Goal: Task Accomplishment & Management: Use online tool/utility

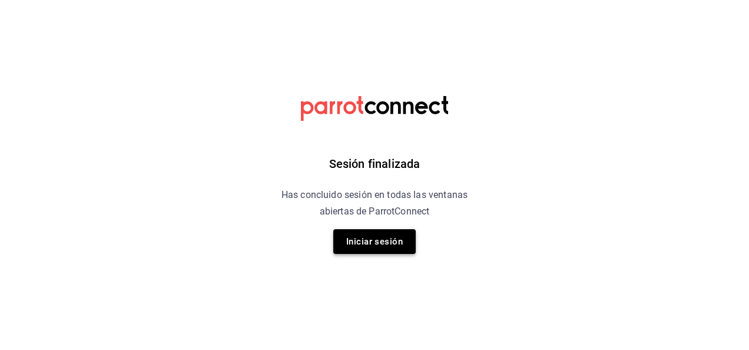
click at [371, 238] on button "Iniciar sesión" at bounding box center [374, 241] width 82 height 25
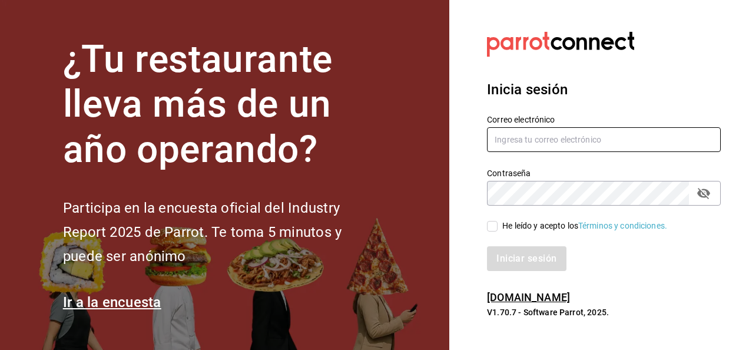
type input "luis.estrada@grupocosteno.com"
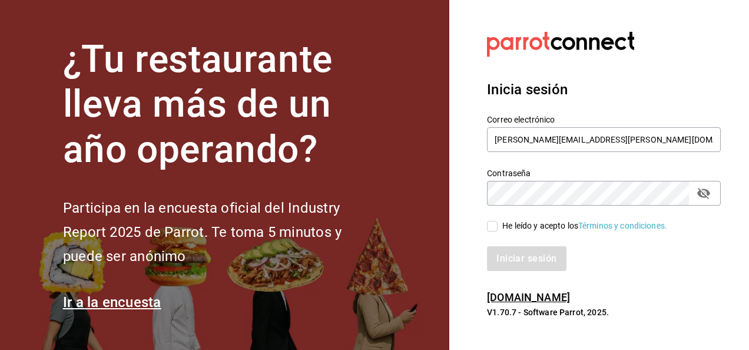
click at [495, 228] on input "He leído y acepto los Términos y condiciones." at bounding box center [492, 226] width 11 height 11
checkbox input "true"
click at [523, 263] on button "Iniciar sesión" at bounding box center [527, 258] width 80 height 25
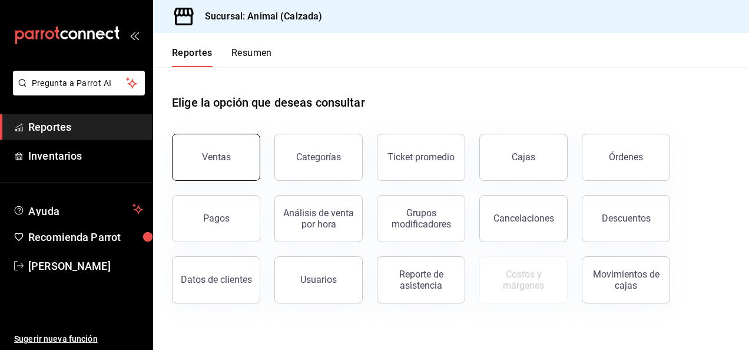
click at [222, 145] on button "Ventas" at bounding box center [216, 157] width 88 height 47
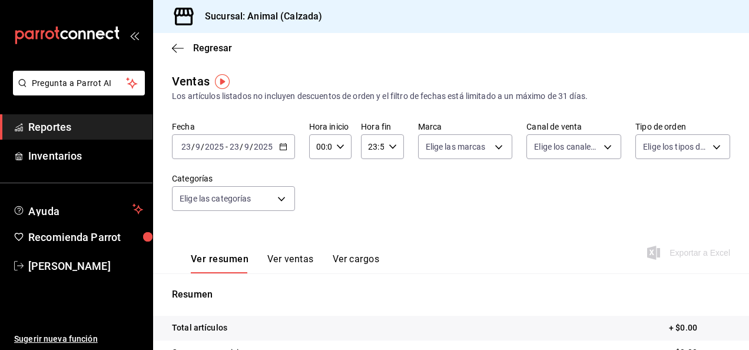
click at [282, 148] on icon "button" at bounding box center [283, 146] width 8 height 8
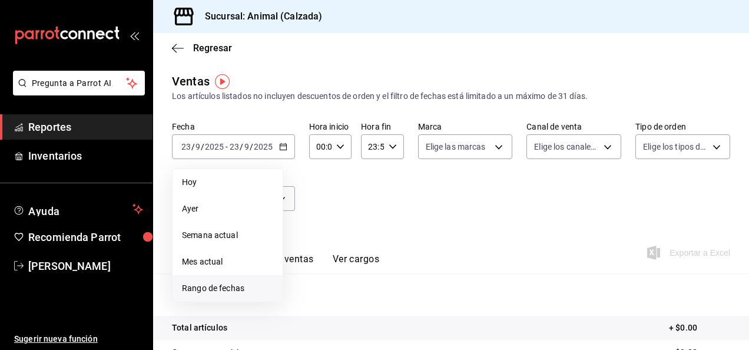
click at [202, 290] on span "Rango de fechas" at bounding box center [227, 288] width 91 height 12
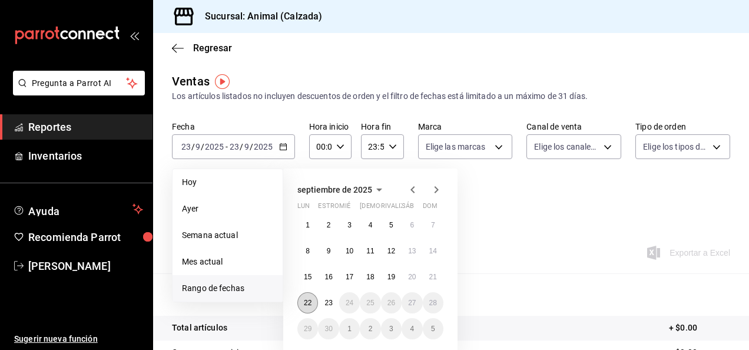
click at [304, 298] on abbr "22" at bounding box center [308, 302] width 8 height 8
click at [326, 302] on abbr "23" at bounding box center [328, 302] width 8 height 8
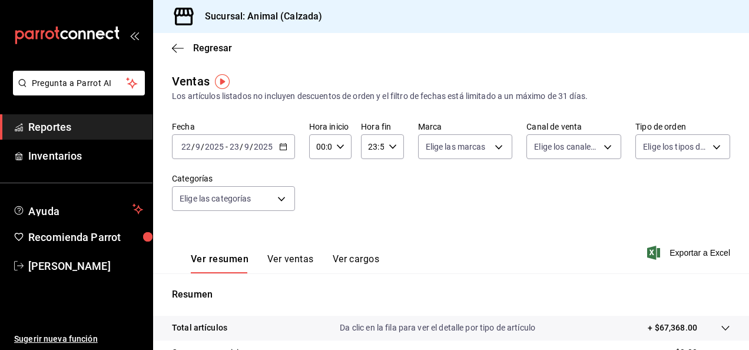
click at [338, 145] on icon "button" at bounding box center [340, 146] width 8 height 8
click at [320, 221] on span "05" at bounding box center [318, 219] width 2 height 9
type input "05:00"
click at [388, 147] on div at bounding box center [374, 175] width 749 height 350
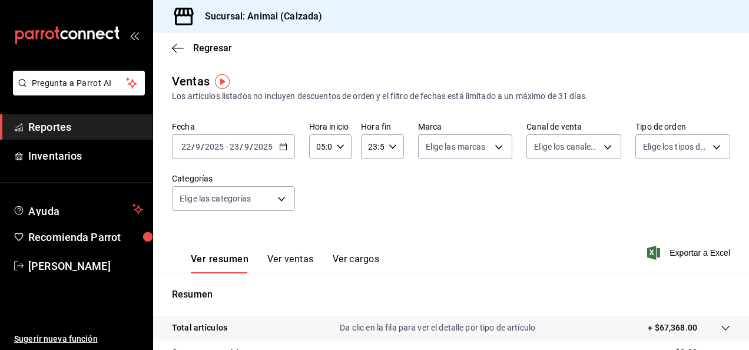
click at [388, 147] on \(Stroke\) "button" at bounding box center [391, 146] width 7 height 4
click at [368, 233] on span "05" at bounding box center [369, 235] width 2 height 9
type input "05:59"
click at [490, 147] on div at bounding box center [374, 175] width 749 height 350
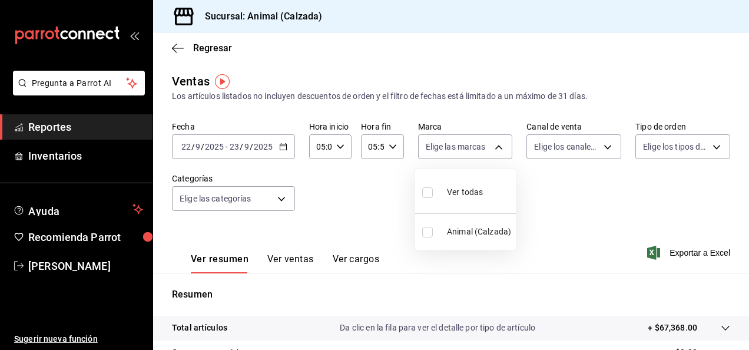
click at [490, 147] on body "Pregunta a Parrot AI Reportes Inventarios Ayuda Recomienda Parrot [PERSON_NAME]…" at bounding box center [374, 175] width 749 height 350
click at [423, 194] on input "checkbox" at bounding box center [427, 192] width 11 height 11
checkbox input "true"
type input "e26472f3-9262-489d-bcba-4c6b034529c7"
checkbox input "true"
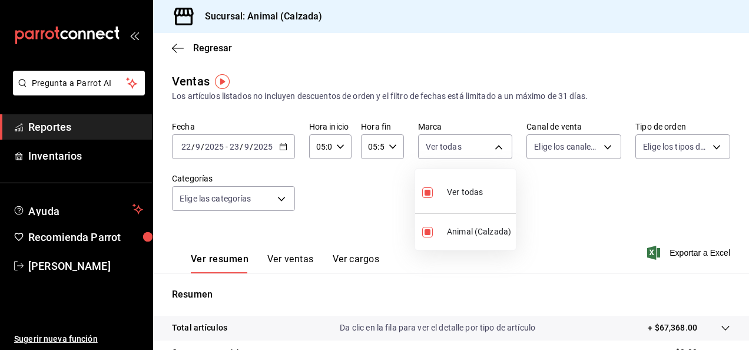
click at [598, 145] on div at bounding box center [374, 175] width 749 height 350
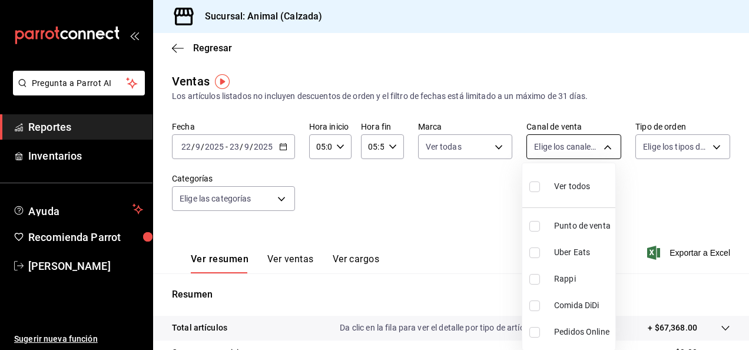
click at [601, 148] on body "Pregunta a Parrot AI Reportes Inventarios Ayuda Recomienda Parrot [PERSON_NAME]…" at bounding box center [374, 175] width 749 height 350
click at [534, 188] on input "checkbox" at bounding box center [534, 186] width 11 height 11
checkbox input "true"
type input "PARROT,UBER_EATS,RAPPI,DIDI_FOOD,ONLINE"
checkbox input "true"
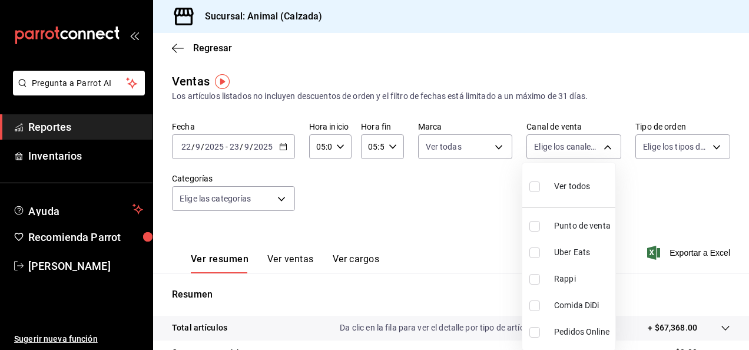
checkbox input "true"
click at [704, 145] on div at bounding box center [374, 175] width 749 height 350
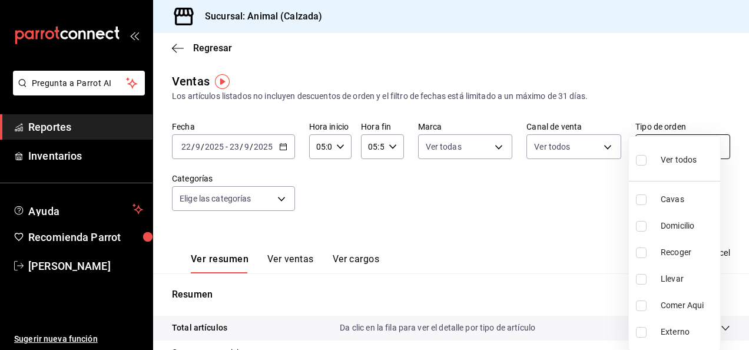
click at [709, 147] on body "Pregunta a Parrot AI Reportes Inventarios Ayuda Recomienda Parrot [PERSON_NAME]…" at bounding box center [374, 175] width 749 height 350
click at [639, 160] on input "checkbox" at bounding box center [641, 160] width 11 height 11
checkbox input "true"
type input "588630d3-b511-4bba-a729-32472510037f,54b7ae00-ca47-4ec1-b7ff-55842c0a2b62,92293…"
checkbox input "true"
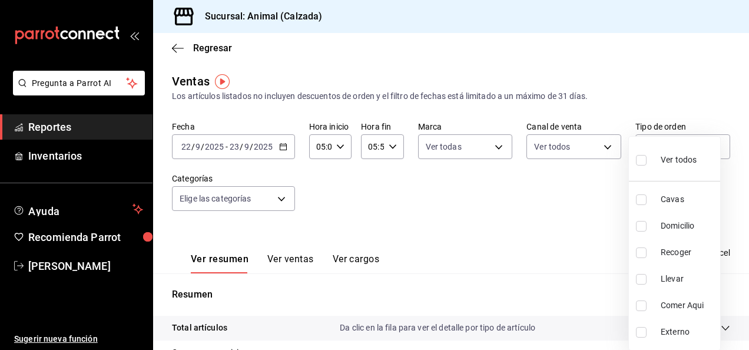
checkbox input "true"
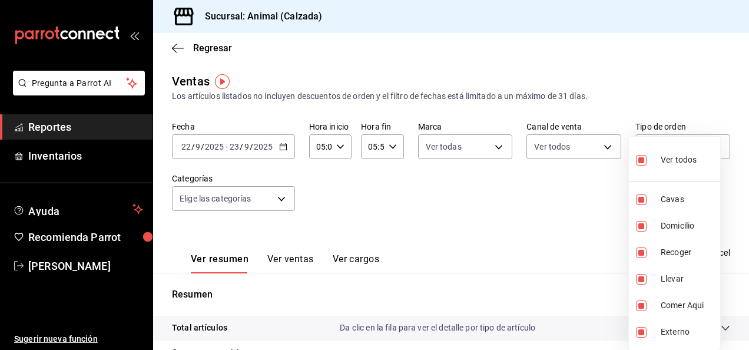
click at [280, 200] on div at bounding box center [374, 175] width 749 height 350
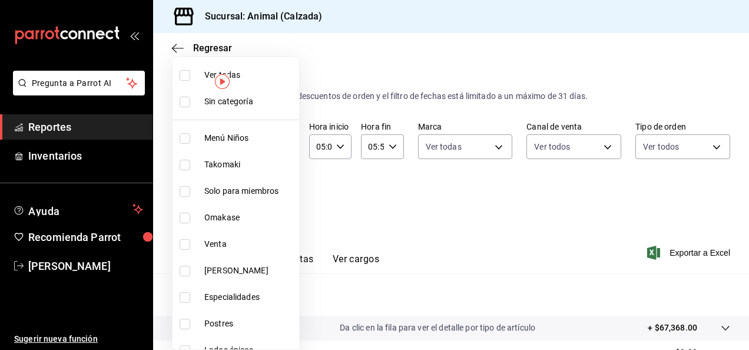
click at [280, 200] on body "Pregunta a Parrot AI Reportes Inventarios Ayuda Recomienda Parrot [PERSON_NAME]…" at bounding box center [374, 175] width 749 height 350
click at [189, 73] on input "checkbox" at bounding box center [184, 75] width 11 height 11
checkbox input "true"
type input "577524a9-a437-43f3-84d2-cf2e6968635f,5d35a5f4-3063-4397-a550-a8f4eca83956,9bcdf…"
checkbox input "true"
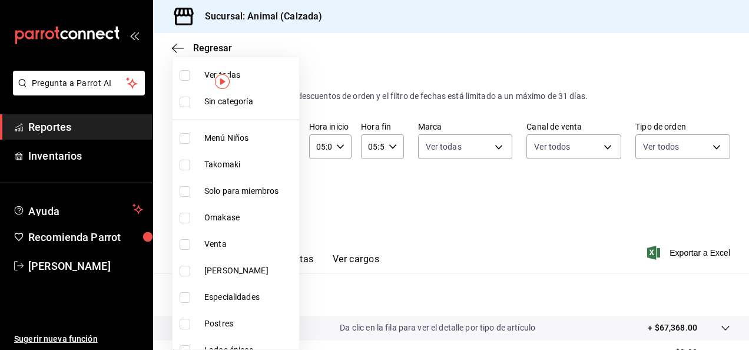
checkbox input "true"
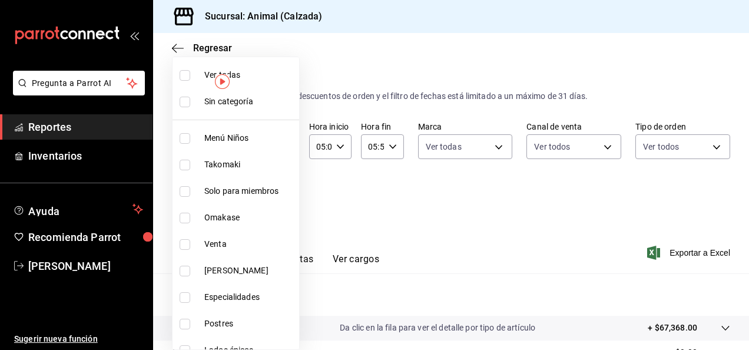
checkbox input "true"
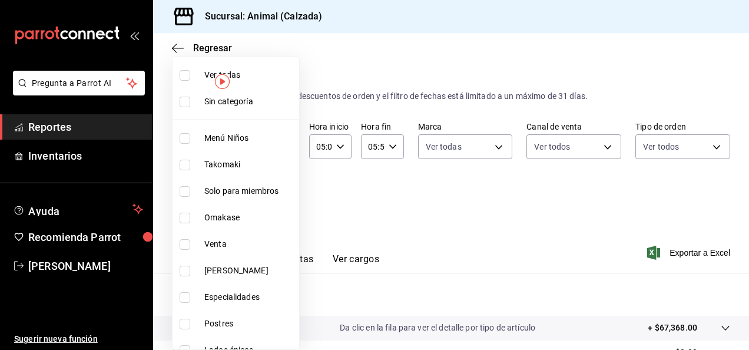
checkbox input "true"
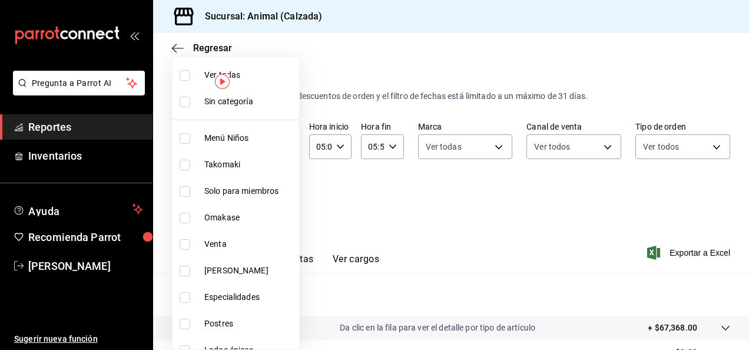
checkbox input "true"
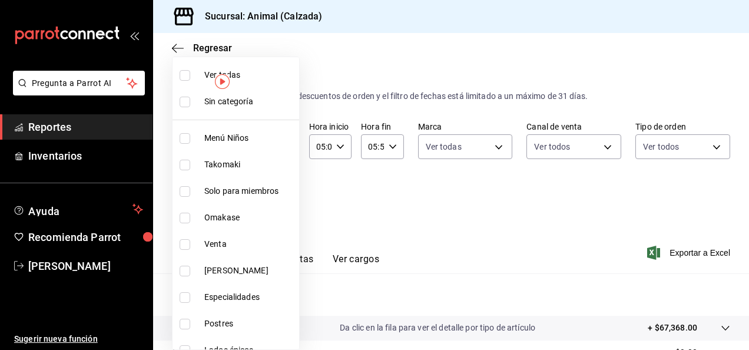
checkbox input "true"
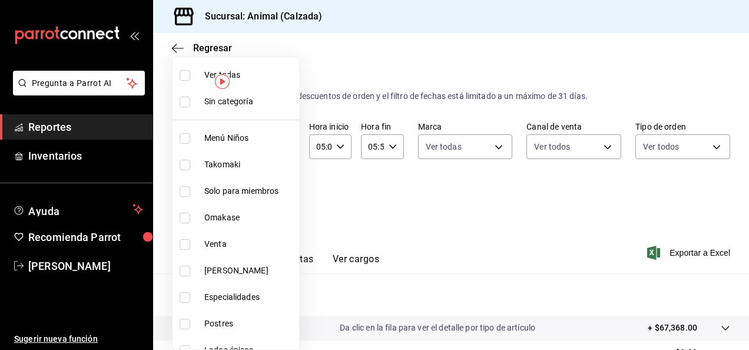
checkbox input "true"
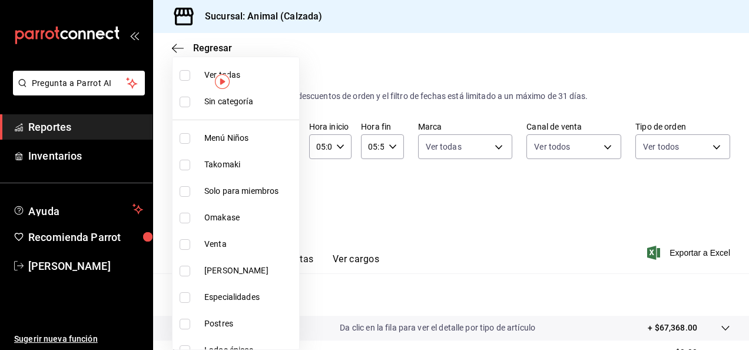
checkbox input "true"
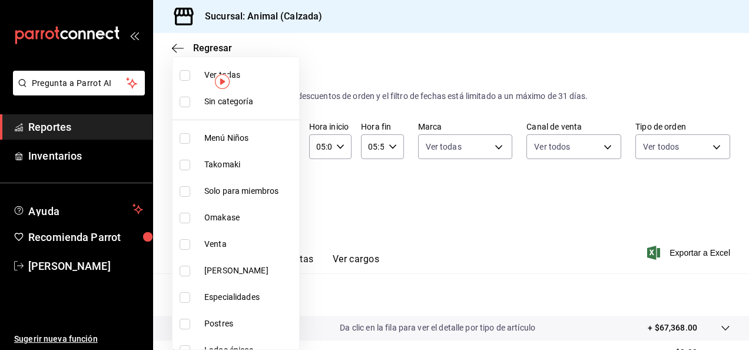
checkbox input "true"
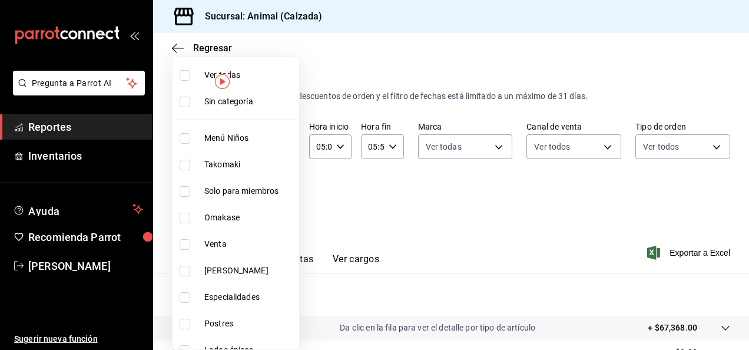
checkbox input "true"
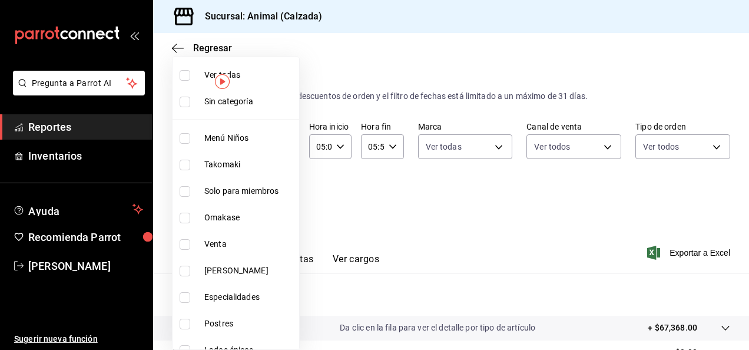
checkbox input "true"
click at [683, 252] on div at bounding box center [374, 175] width 749 height 350
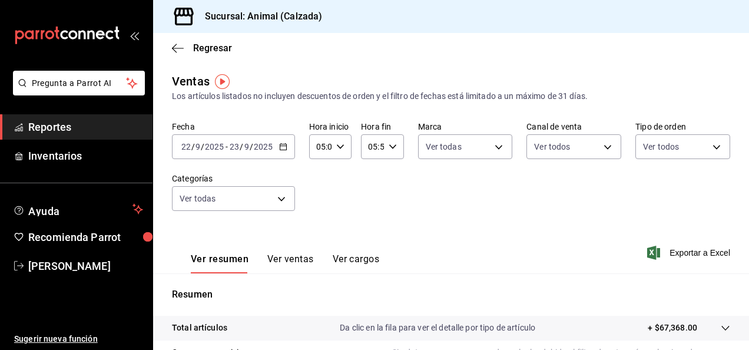
click at [683, 252] on font "Exportar a Excel" at bounding box center [699, 252] width 61 height 9
